Goal: Information Seeking & Learning: Learn about a topic

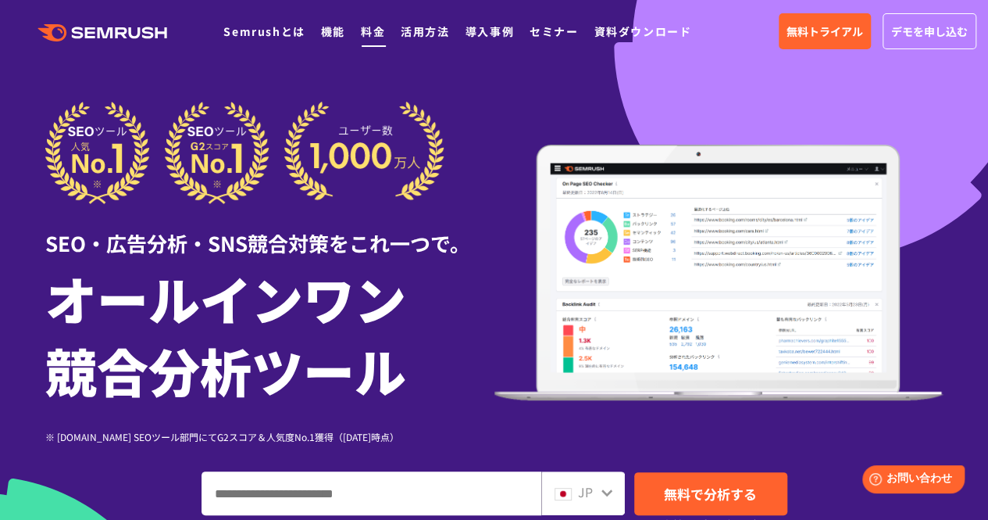
click at [366, 35] on link "料金" at bounding box center [373, 31] width 24 height 16
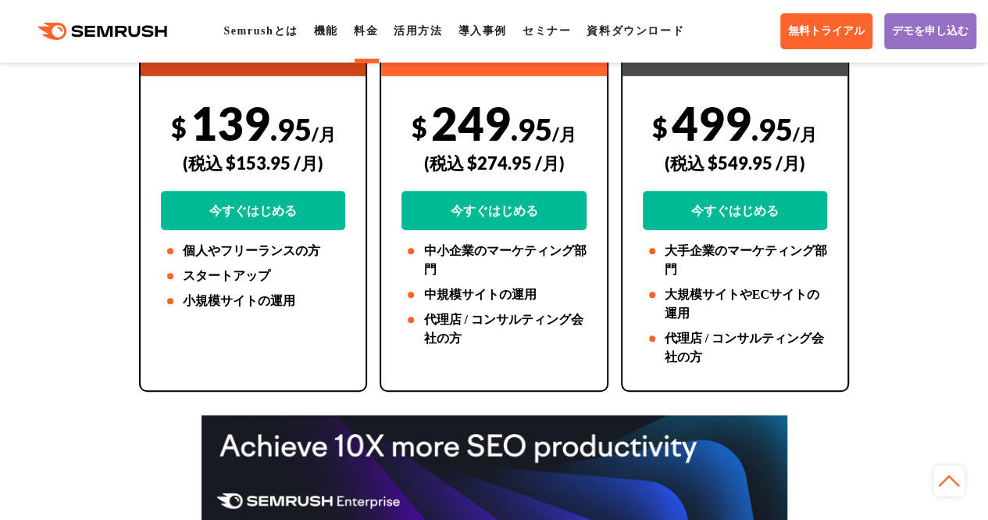
scroll to position [442, 0]
